Goal: Information Seeking & Learning: Learn about a topic

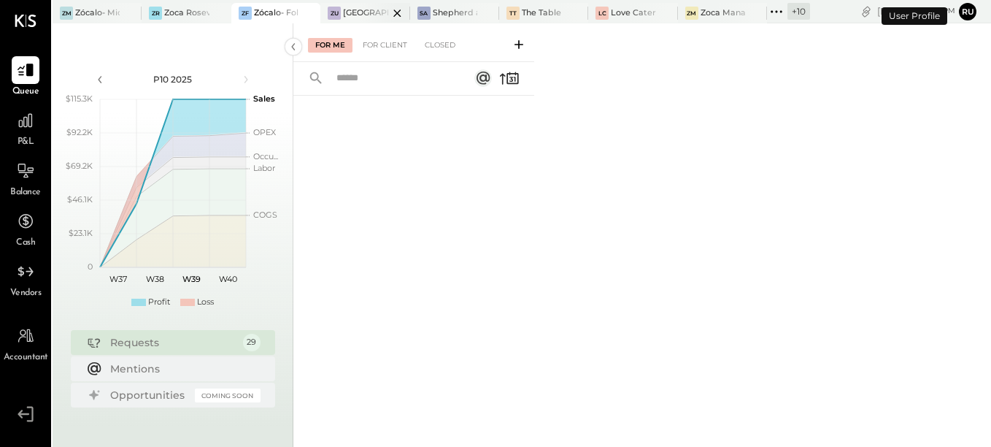
click at [363, 19] on div at bounding box center [384, 13] width 51 height 20
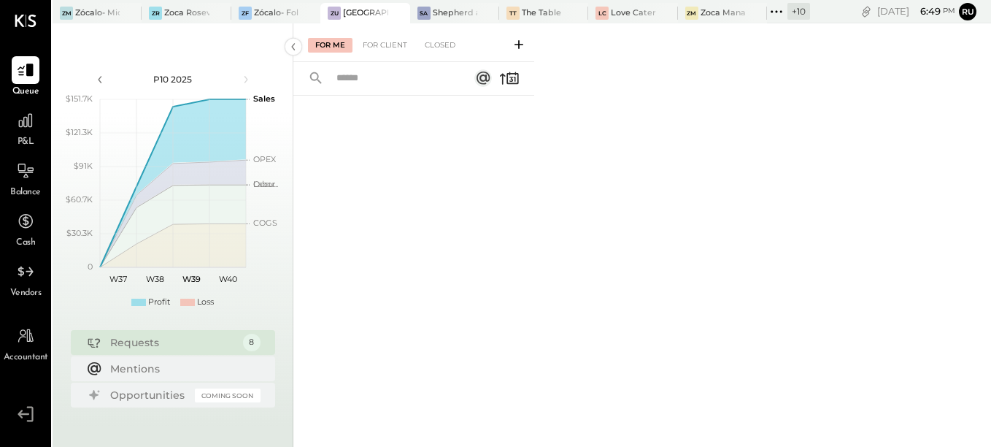
click at [478, 218] on div at bounding box center [414, 254] width 241 height 316
click at [27, 133] on div at bounding box center [26, 121] width 28 height 28
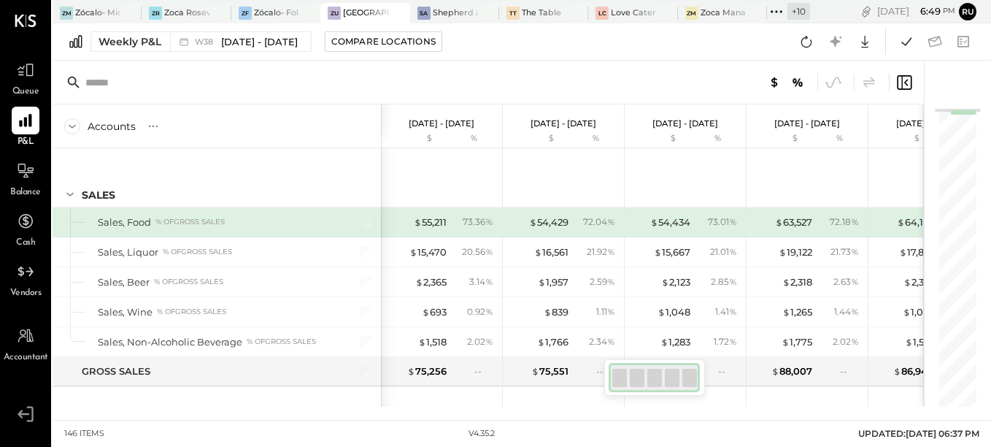
drag, startPoint x: 808, startPoint y: 43, endPoint x: 790, endPoint y: 53, distance: 20.6
click at [808, 42] on icon at bounding box center [806, 41] width 19 height 19
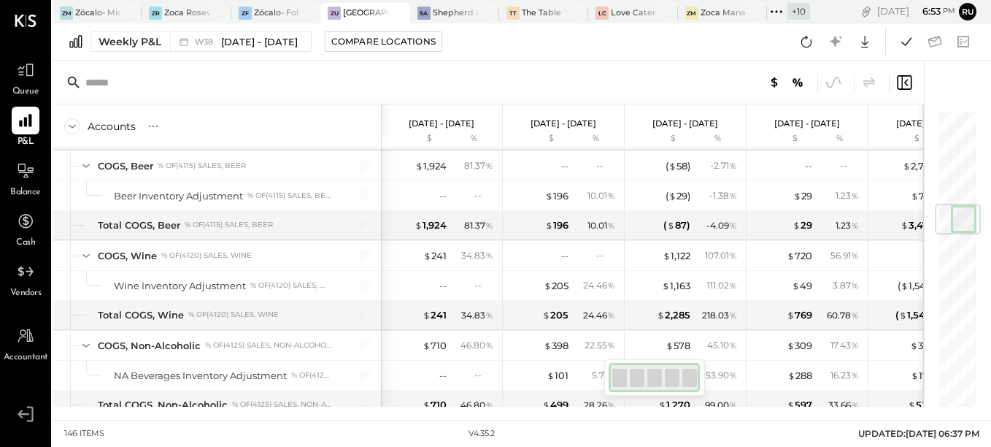
scroll to position [511, 0]
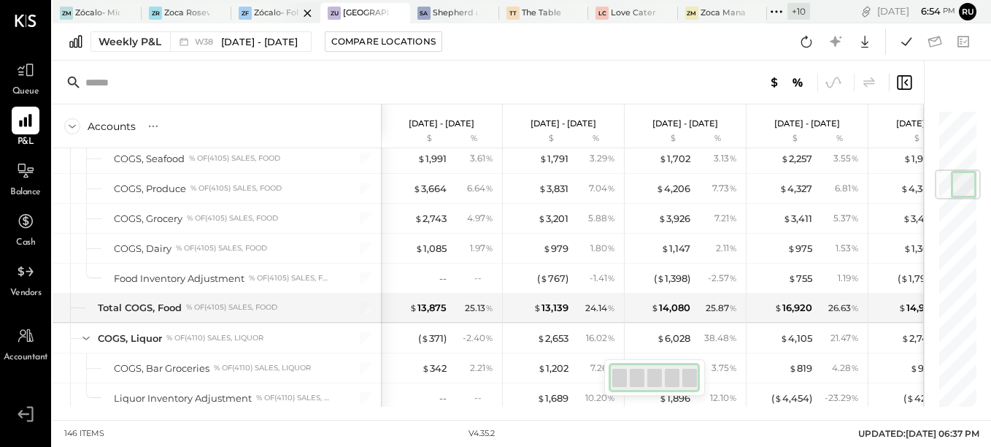
click at [283, 13] on div at bounding box center [294, 13] width 51 height 20
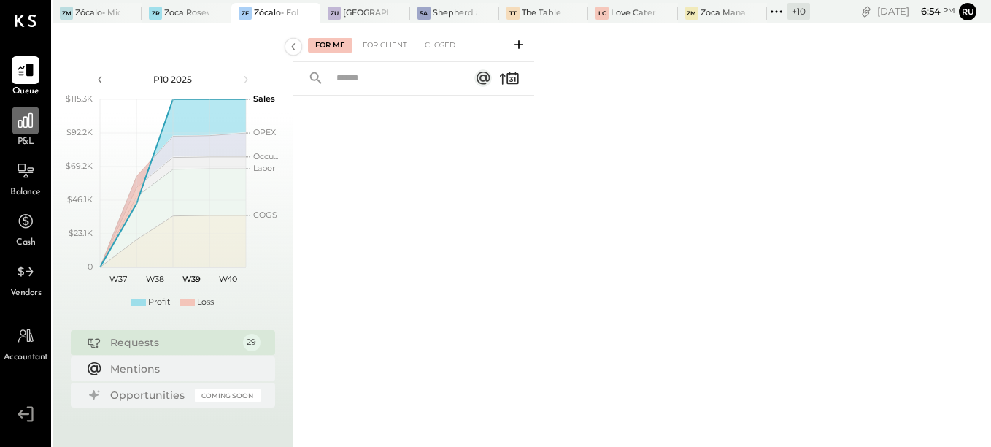
click at [18, 129] on icon at bounding box center [25, 120] width 19 height 19
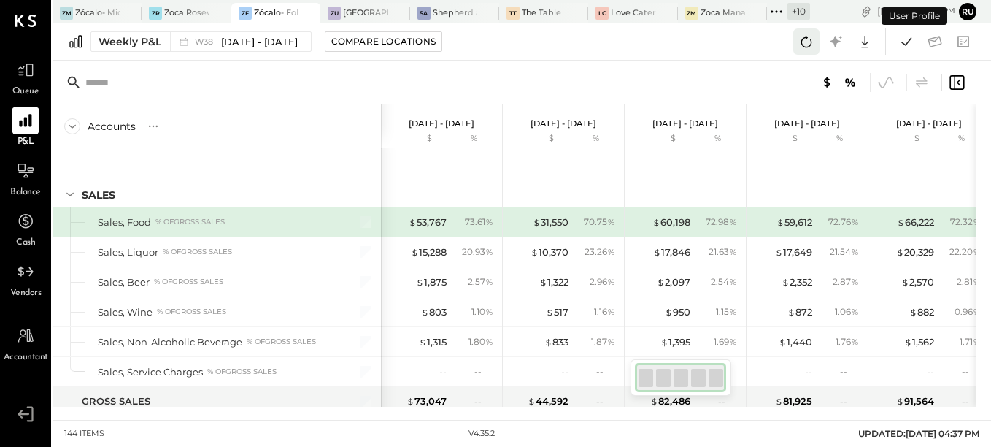
click at [809, 39] on icon at bounding box center [806, 41] width 19 height 19
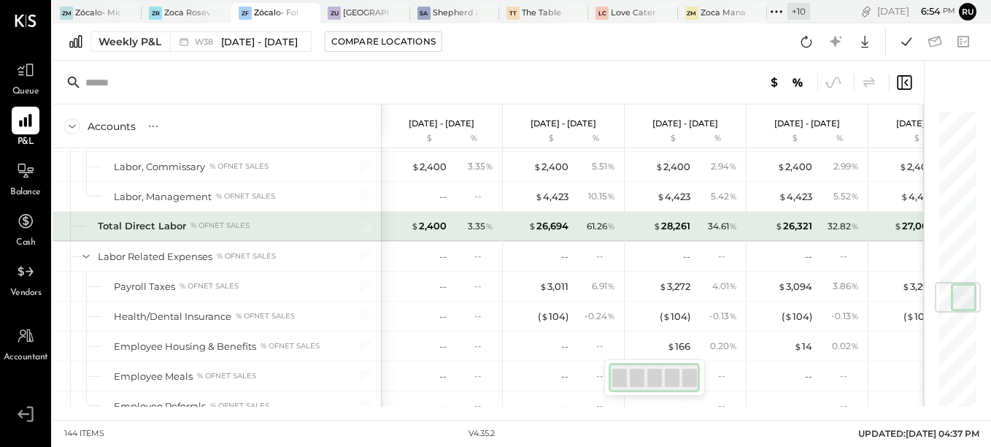
scroll to position [1387, 0]
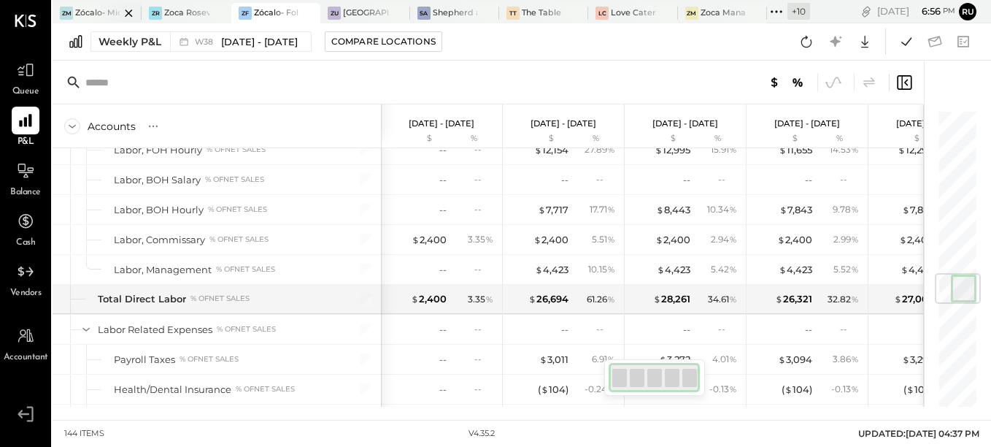
click at [107, 12] on div at bounding box center [116, 13] width 51 height 20
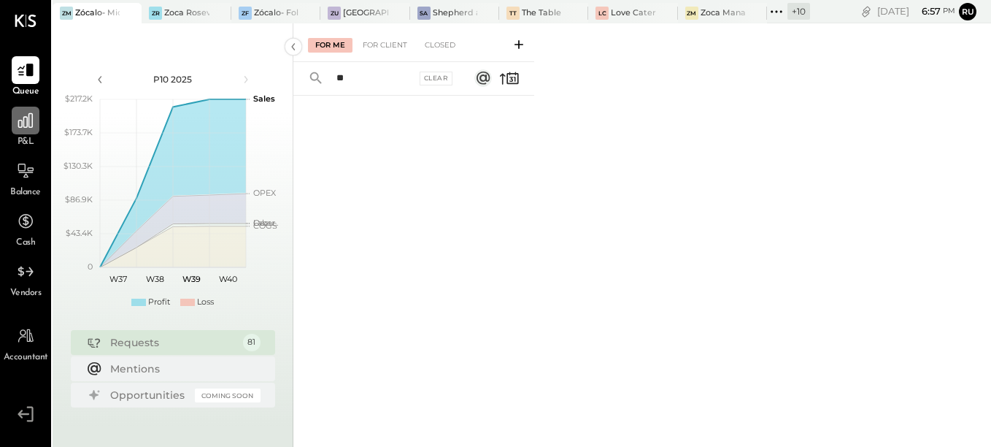
type input "**"
click at [28, 120] on icon at bounding box center [25, 120] width 19 height 19
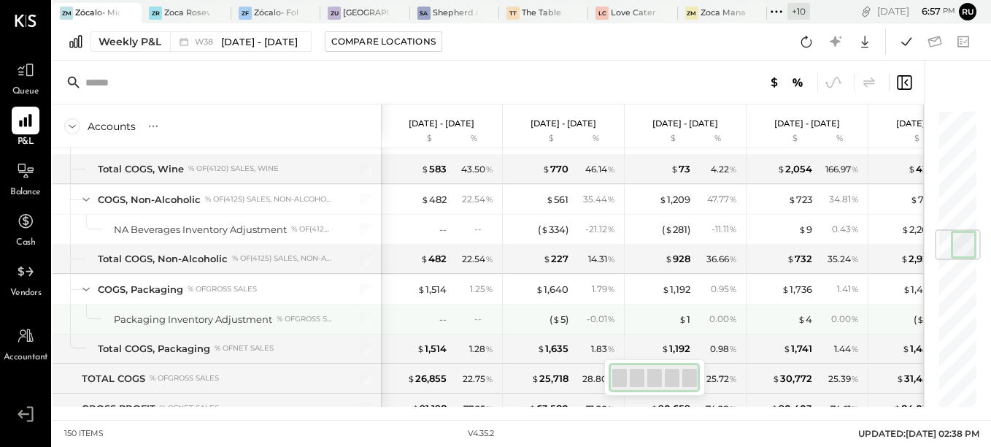
scroll to position [1241, 0]
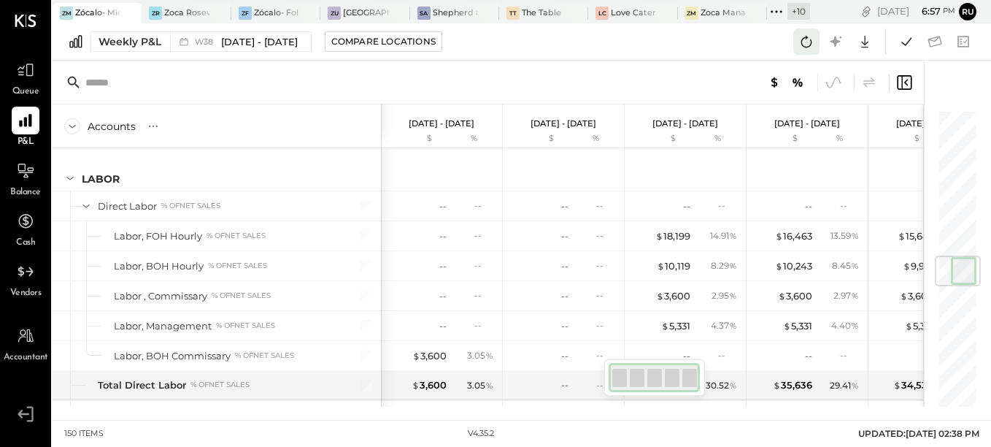
click at [808, 50] on button at bounding box center [807, 41] width 26 height 26
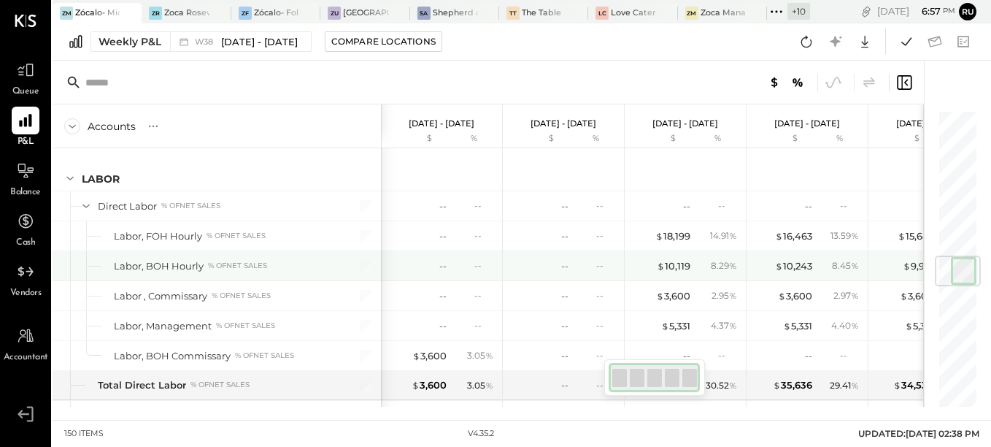
scroll to position [1168, 0]
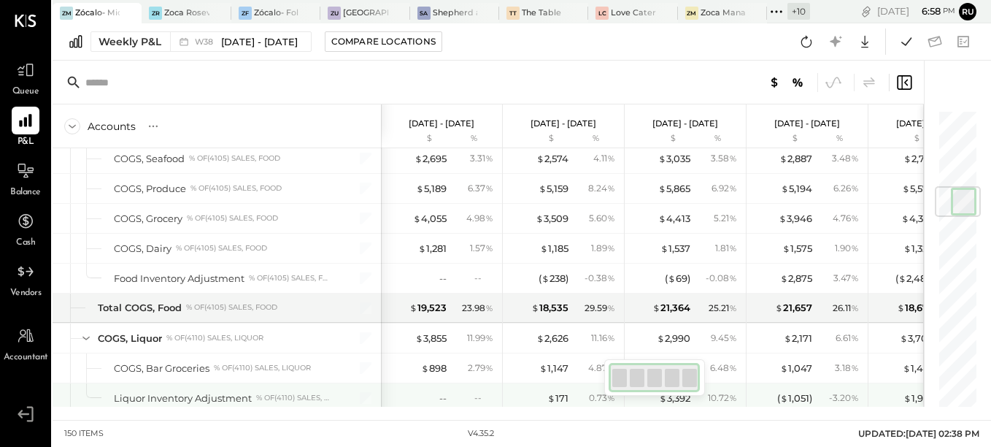
scroll to position [730, 0]
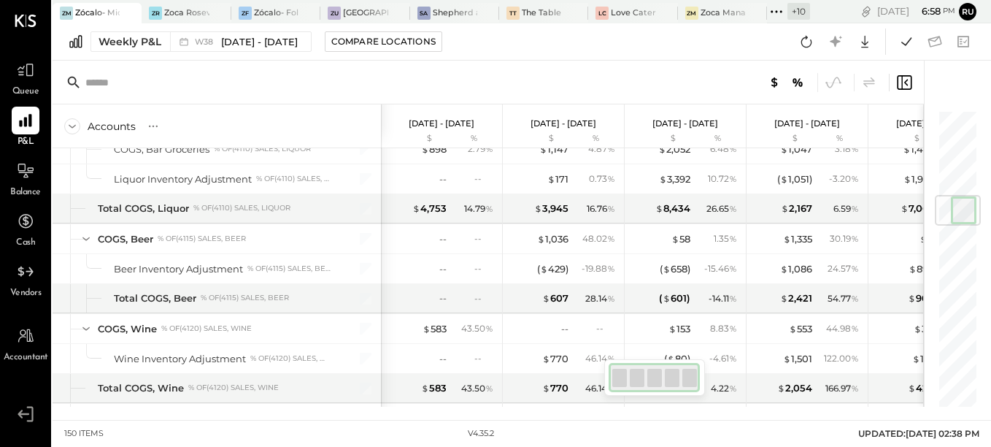
click at [808, 45] on icon at bounding box center [806, 41] width 19 height 19
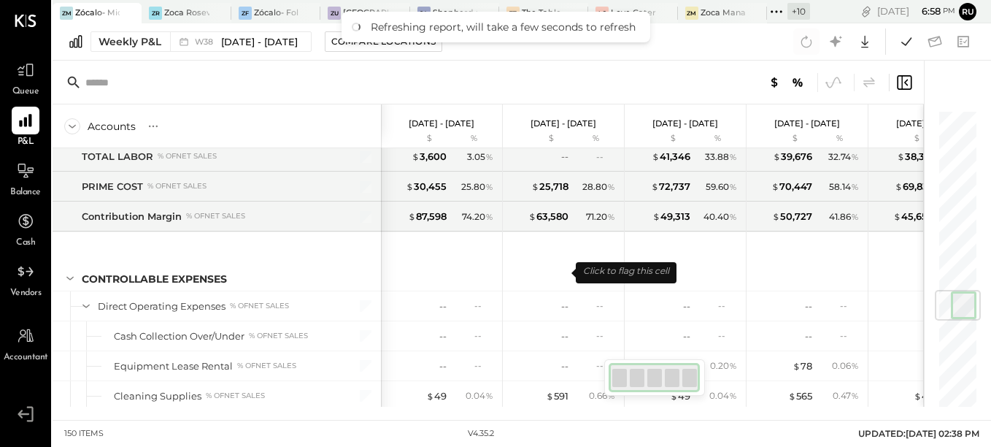
scroll to position [1533, 0]
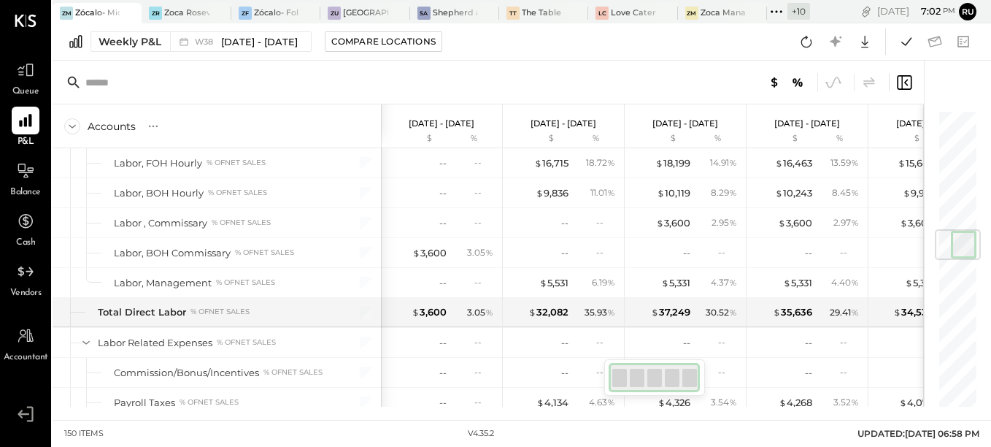
scroll to position [1022, 0]
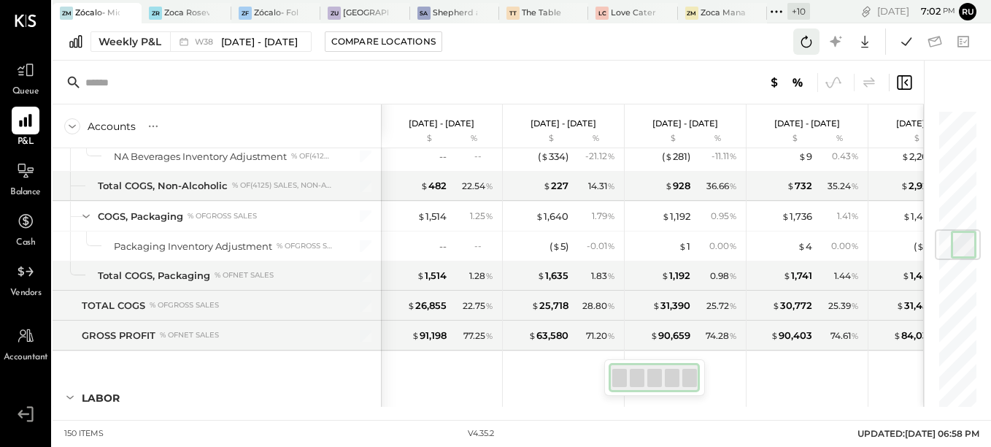
click at [816, 37] on icon at bounding box center [806, 41] width 19 height 19
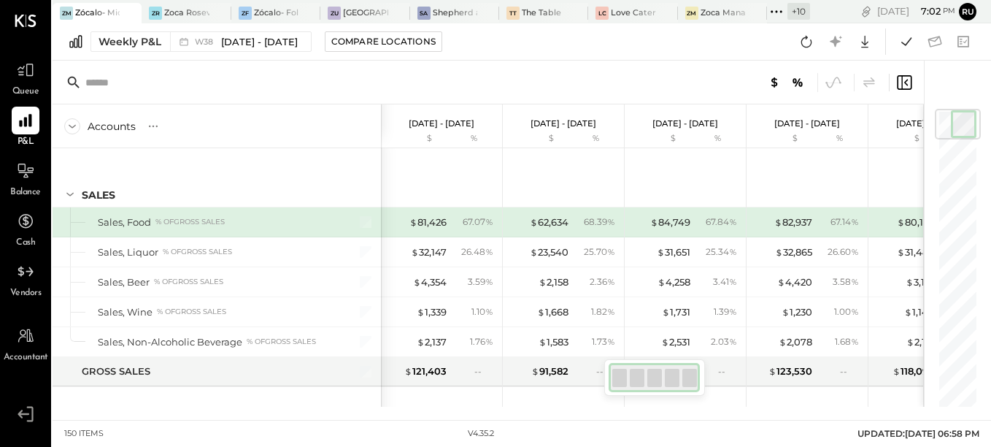
click at [437, 75] on div at bounding box center [489, 83] width 872 height 44
click at [432, 74] on div at bounding box center [489, 83] width 872 height 44
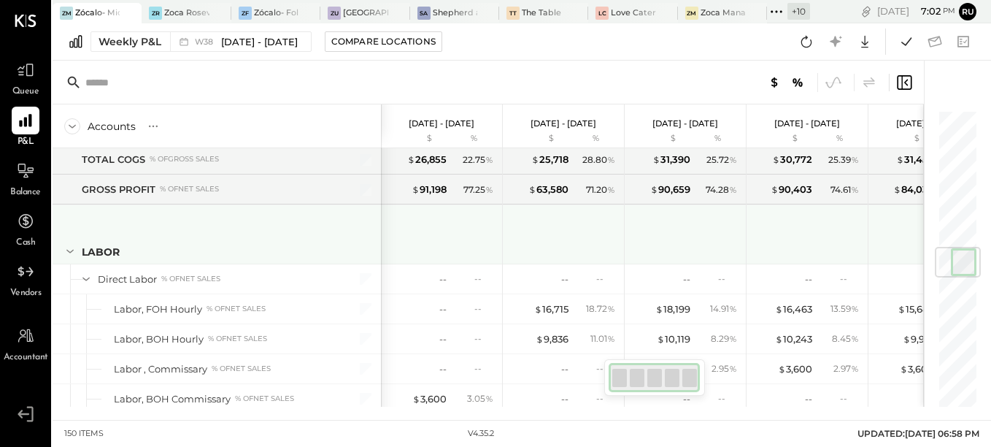
scroll to position [1387, 0]
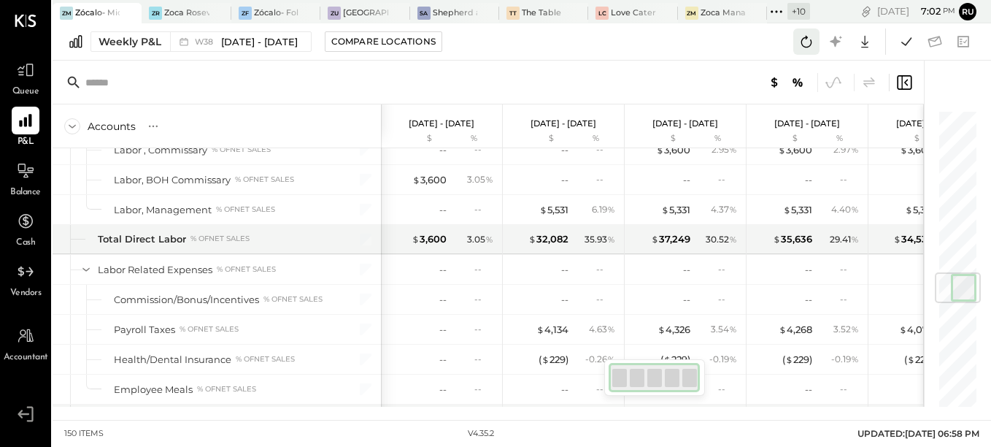
click at [807, 37] on icon at bounding box center [807, 42] width 11 height 12
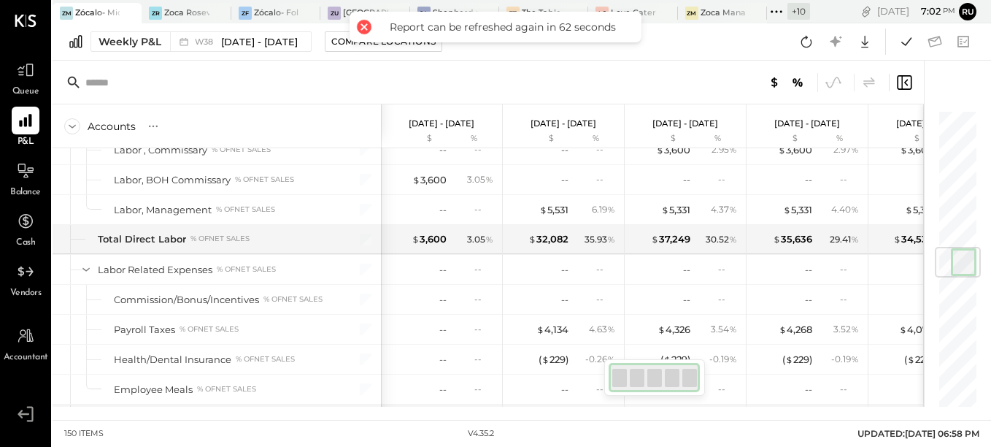
scroll to position [1168, 0]
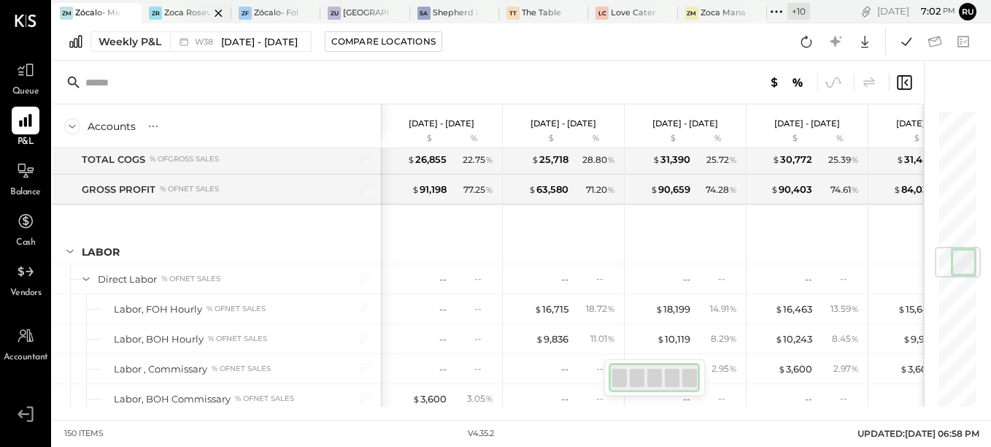
click at [190, 14] on div at bounding box center [205, 13] width 51 height 20
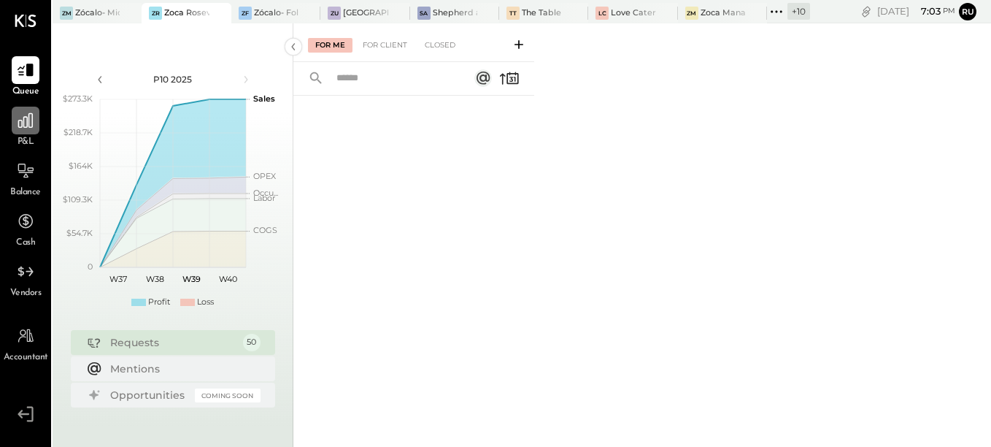
click at [24, 122] on icon at bounding box center [25, 120] width 15 height 15
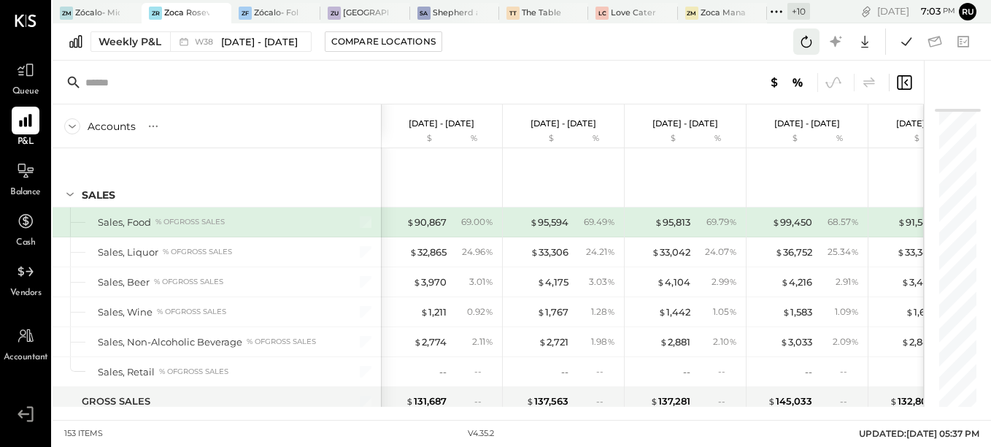
click at [805, 47] on icon at bounding box center [806, 41] width 19 height 19
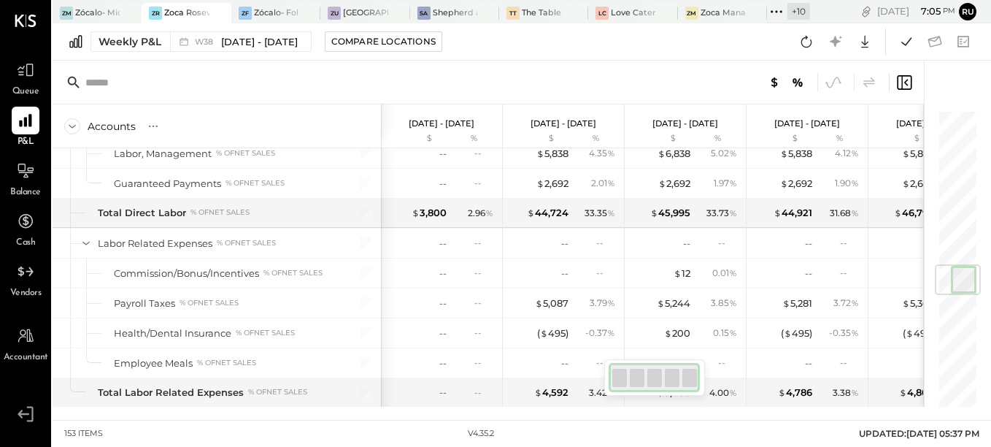
scroll to position [1168, 0]
